Goal: Check status

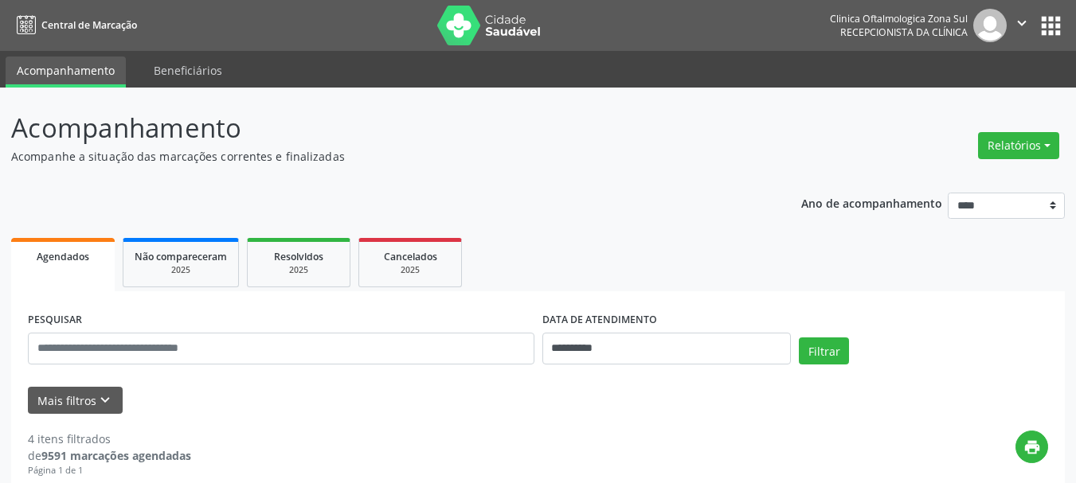
select select "*"
click at [595, 350] on input "**********" at bounding box center [666, 349] width 249 height 32
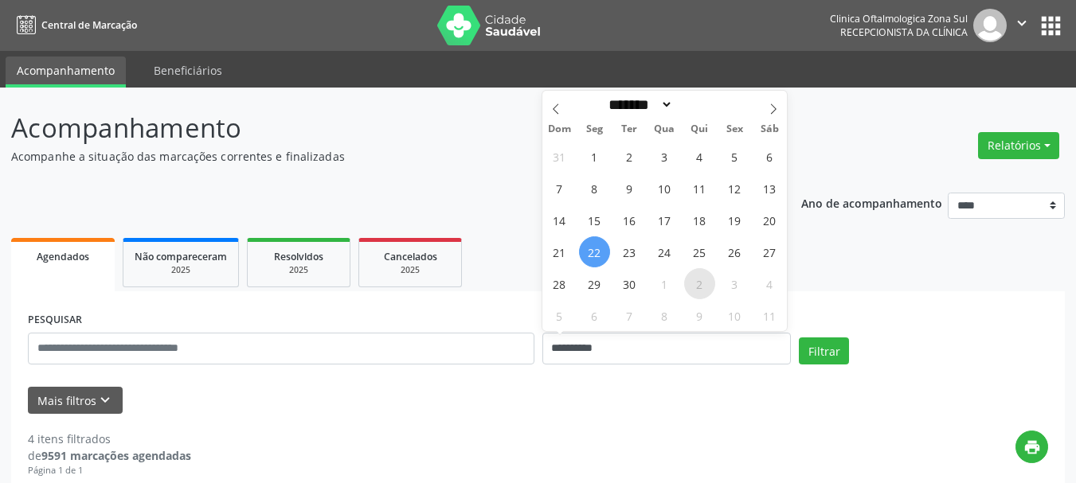
click at [709, 285] on span "2" at bounding box center [699, 283] width 31 height 31
type input "**********"
click at [709, 285] on span "2" at bounding box center [699, 283] width 31 height 31
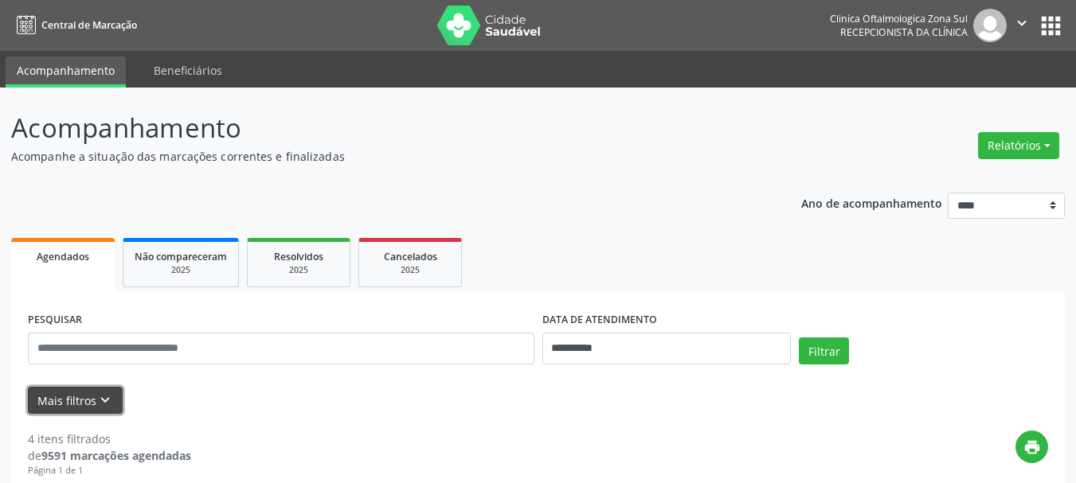
click at [104, 399] on icon "keyboard_arrow_down" at bounding box center [105, 401] width 18 height 18
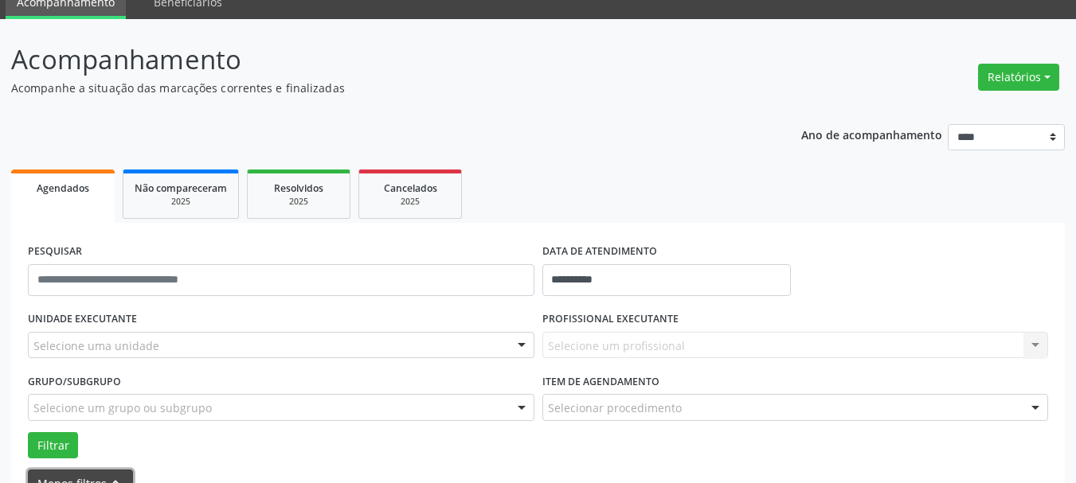
scroll to position [159, 0]
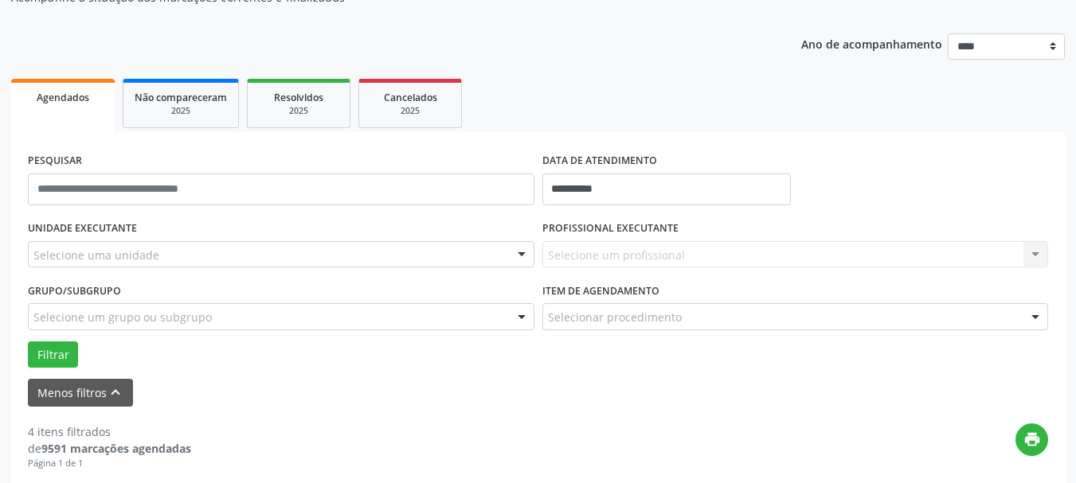
click at [182, 244] on div "Selecione uma unidade" at bounding box center [281, 254] width 506 height 27
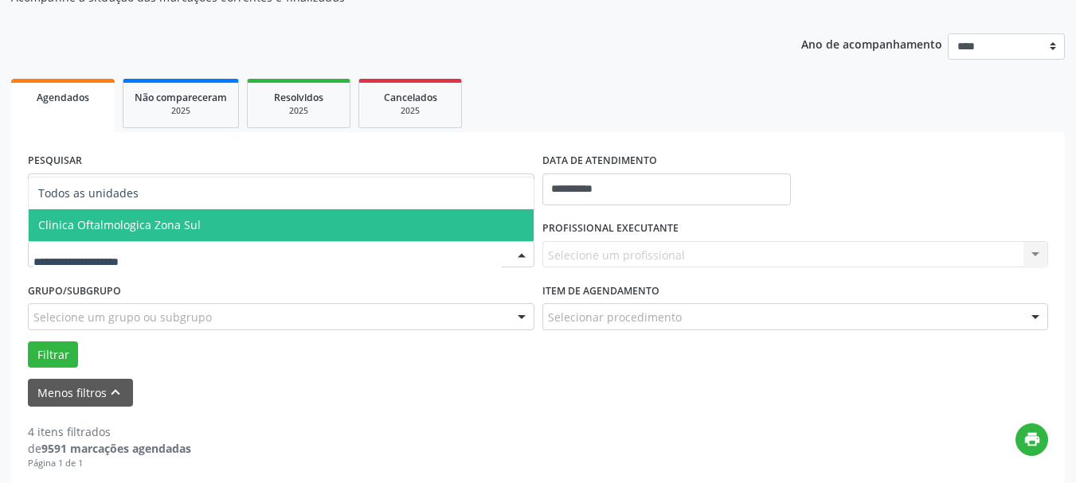
click at [193, 222] on span "Clinica Oftalmologica Zona Sul" at bounding box center [119, 224] width 162 height 15
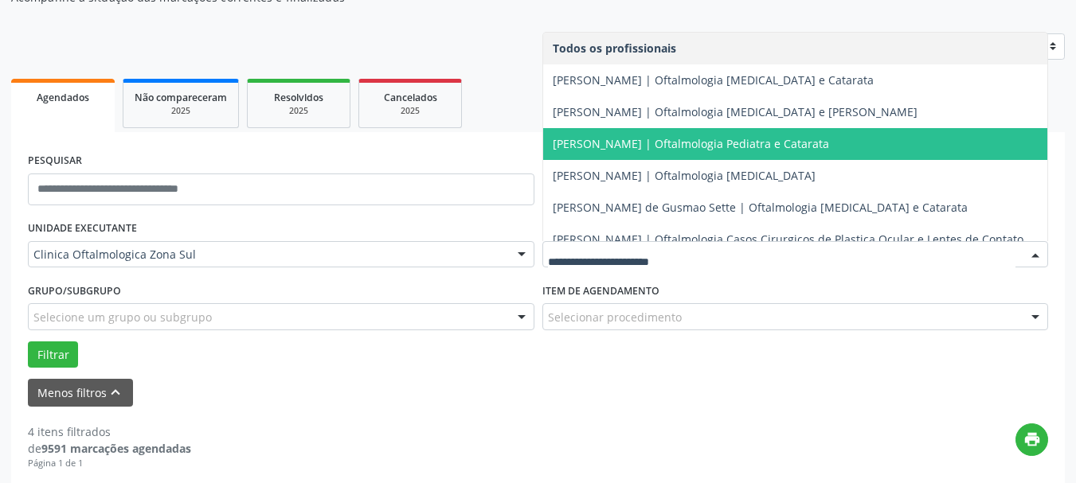
click at [619, 139] on span "[PERSON_NAME] | Oftalmologia Pediatra e Catarata" at bounding box center [690, 143] width 276 height 15
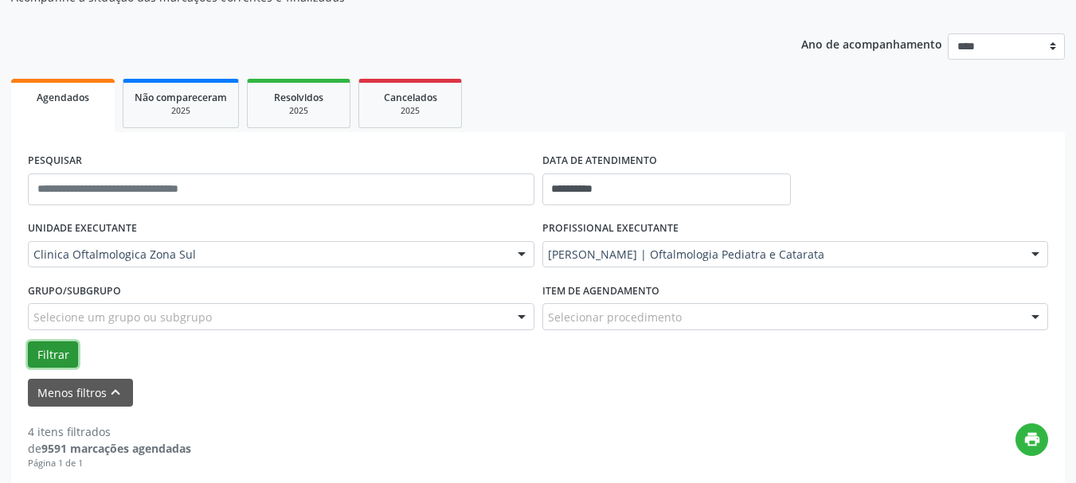
click at [76, 357] on button "Filtrar" at bounding box center [53, 355] width 50 height 27
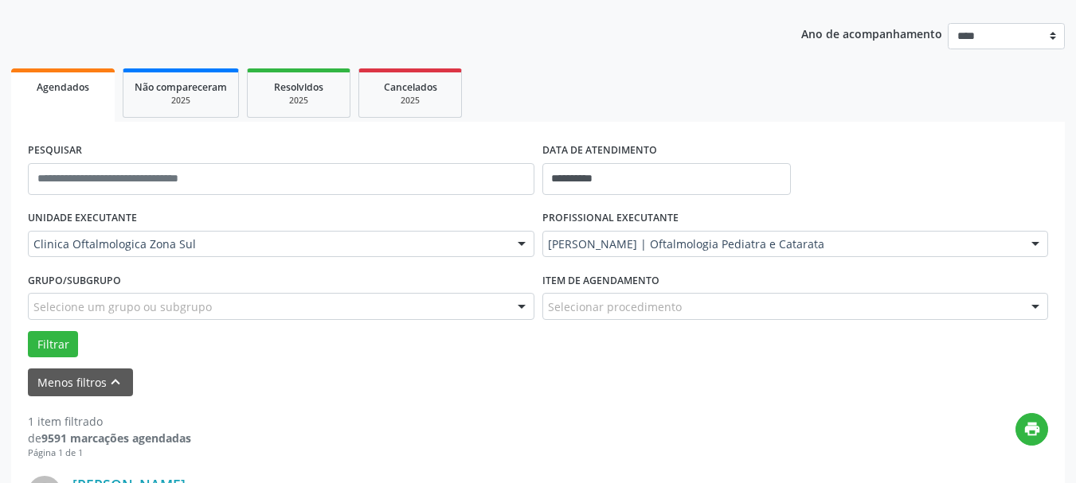
scroll to position [0, 0]
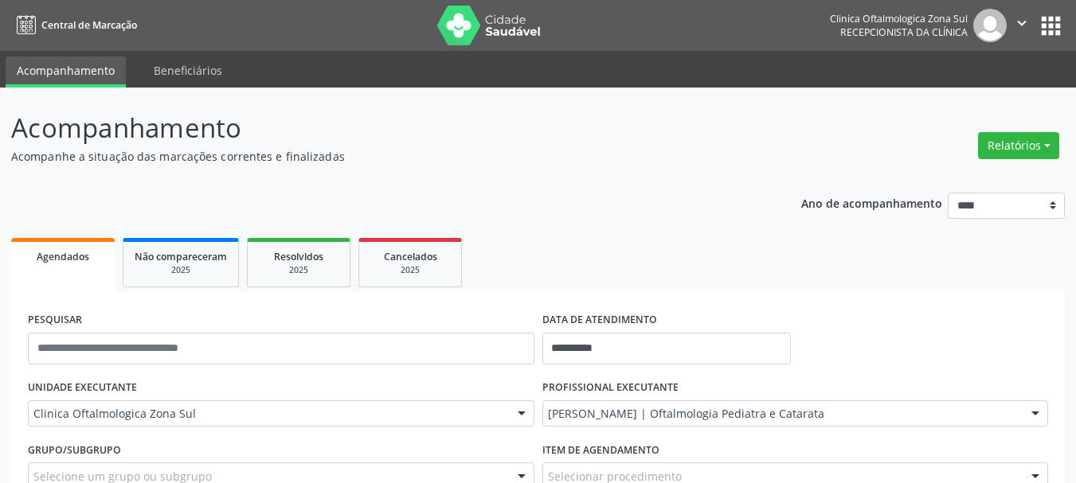
click at [484, 26] on img at bounding box center [488, 26] width 103 height 40
